Goal: Task Accomplishment & Management: Manage account settings

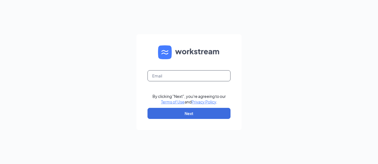
click at [182, 77] on input "text" at bounding box center [188, 75] width 83 height 11
type input "[EMAIL_ADDRESS][DOMAIN_NAME]"
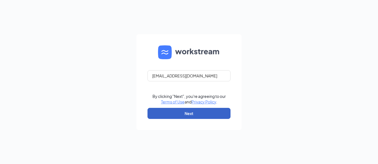
click at [190, 113] on button "Next" at bounding box center [188, 113] width 83 height 11
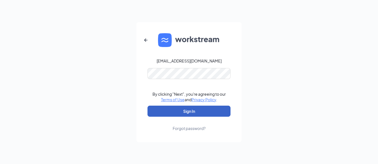
click at [184, 112] on button "Sign In" at bounding box center [188, 111] width 83 height 11
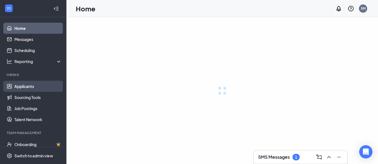
click at [19, 87] on link "Applicants" at bounding box center [37, 86] width 47 height 11
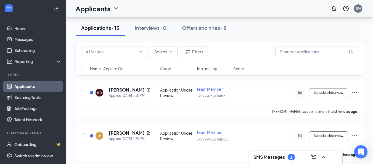
scroll to position [8, 0]
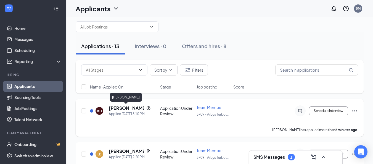
click at [124, 110] on h5 "Kloe Daves" at bounding box center [126, 108] width 35 height 6
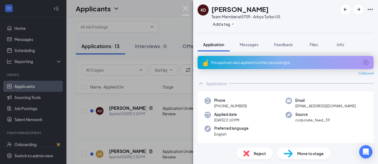
click at [185, 9] on img at bounding box center [185, 11] width 7 height 11
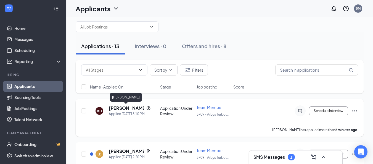
click at [117, 107] on h5 "Kloe Daves" at bounding box center [126, 108] width 35 height 6
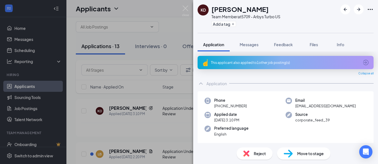
click at [287, 156] on img at bounding box center [287, 154] width 9 height 8
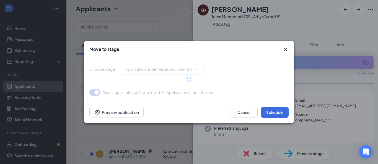
type input "Onsite Interview (next stage)"
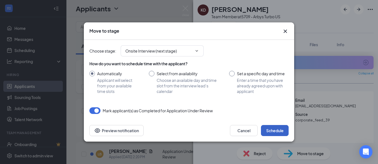
click at [273, 130] on button "Schedule" at bounding box center [275, 130] width 28 height 11
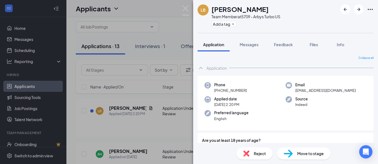
click at [302, 153] on span "Move to stage" at bounding box center [310, 153] width 27 height 6
type input "Onsite Interview (next stage)"
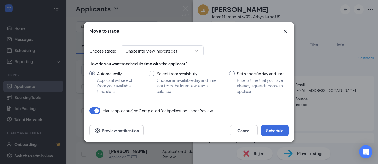
click at [287, 30] on icon "Cross" at bounding box center [285, 31] width 7 height 7
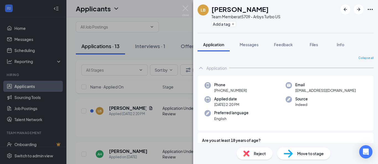
click at [156, 24] on div "LB Logan Boyer Team Member at 5709 - Arbys Turbo US Add a tag Application Messa…" at bounding box center [189, 82] width 378 height 164
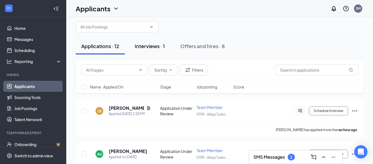
click at [150, 49] on div "Interviews · 1" at bounding box center [150, 46] width 30 height 7
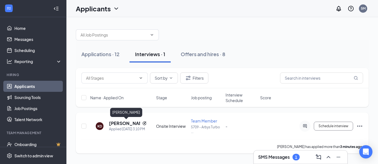
click at [121, 121] on h5 "Kloe Daves" at bounding box center [124, 123] width 31 height 6
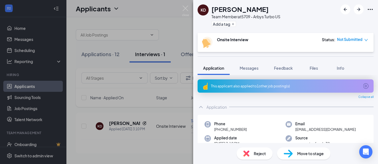
click at [365, 40] on icon "down" at bounding box center [366, 40] width 4 height 4
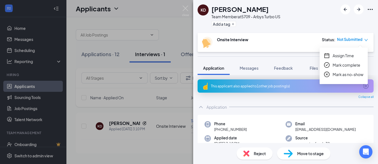
click at [345, 57] on span "Assign Time" at bounding box center [342, 56] width 21 height 6
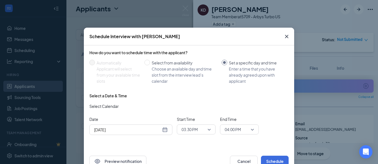
click at [208, 129] on span "03:30 PM" at bounding box center [195, 129] width 29 height 8
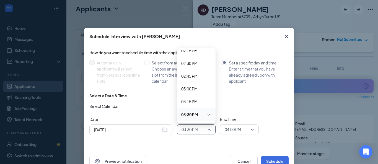
click at [191, 114] on span "03:30 PM" at bounding box center [189, 114] width 17 height 6
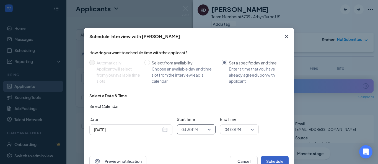
click at [267, 160] on button "Schedule" at bounding box center [275, 161] width 28 height 11
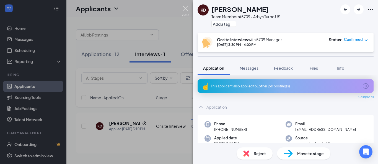
click at [182, 9] on img at bounding box center [185, 11] width 7 height 11
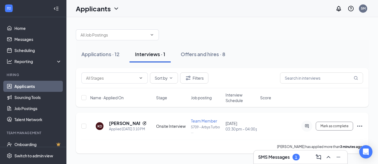
click at [359, 126] on icon "Ellipses" at bounding box center [359, 126] width 7 height 7
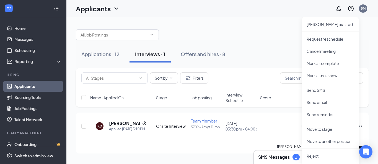
click at [250, 25] on div at bounding box center [222, 32] width 292 height 17
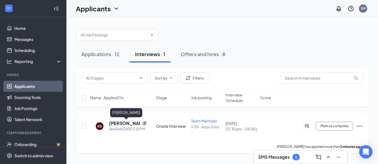
click at [124, 121] on h5 "Kloe Daves" at bounding box center [124, 123] width 31 height 6
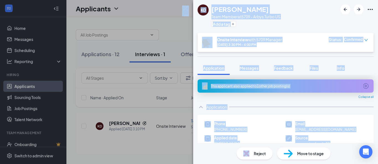
drag, startPoint x: 234, startPoint y: 147, endPoint x: 150, endPoint y: 164, distance: 85.5
click at [150, 164] on html "Home Messages Scheduling Reporting Hiring Applicants Sourcing Tools Job Posting…" at bounding box center [189, 82] width 378 height 164
click at [177, 27] on div "KD Kloe Daves Team Member at 5709 - Arbys Turbo US Add a tag Onsite Interview w…" at bounding box center [189, 82] width 378 height 164
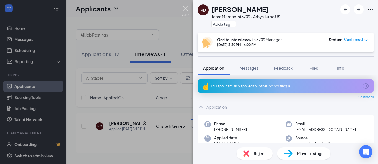
click at [185, 9] on img at bounding box center [185, 11] width 7 height 11
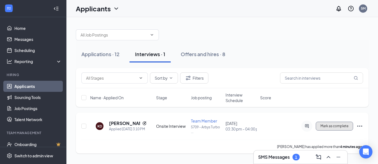
click at [335, 128] on button "Mark as complete" at bounding box center [333, 126] width 37 height 9
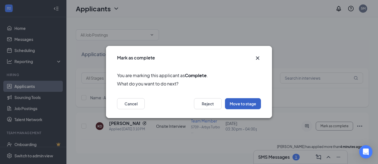
click at [243, 102] on button "Move to stage" at bounding box center [243, 103] width 36 height 11
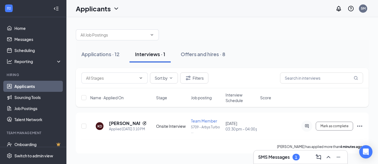
type input "Complete Formal Application (next stage)"
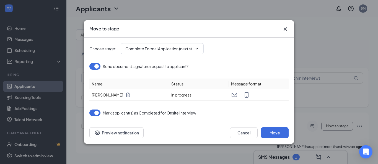
click at [243, 102] on div "Choose stage : Complete Formal Application (next stage) Send document signature…" at bounding box center [188, 77] width 199 height 79
click at [272, 133] on button "Move" at bounding box center [275, 132] width 28 height 11
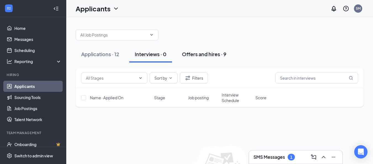
click at [198, 51] on div "Offers and hires · 9" at bounding box center [204, 54] width 45 height 7
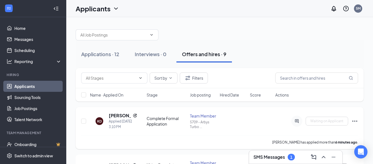
click at [355, 120] on icon "Ellipses" at bounding box center [355, 121] width 7 height 7
click at [323, 132] on p "Mark as hired" at bounding box center [331, 133] width 48 height 6
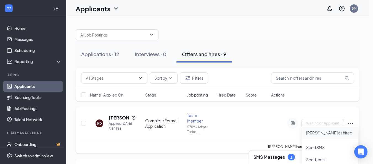
type input "Hiring Complete (final stage)"
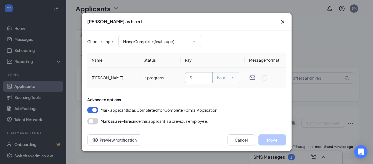
click at [196, 77] on input "text" at bounding box center [201, 78] width 15 height 6
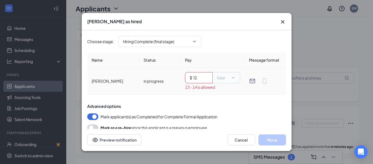
type input "1"
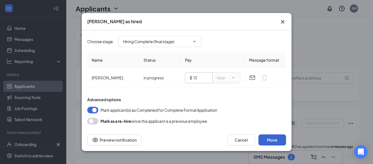
type input "13"
click at [270, 139] on button "Move" at bounding box center [273, 139] width 28 height 11
